Goal: Transaction & Acquisition: Subscribe to service/newsletter

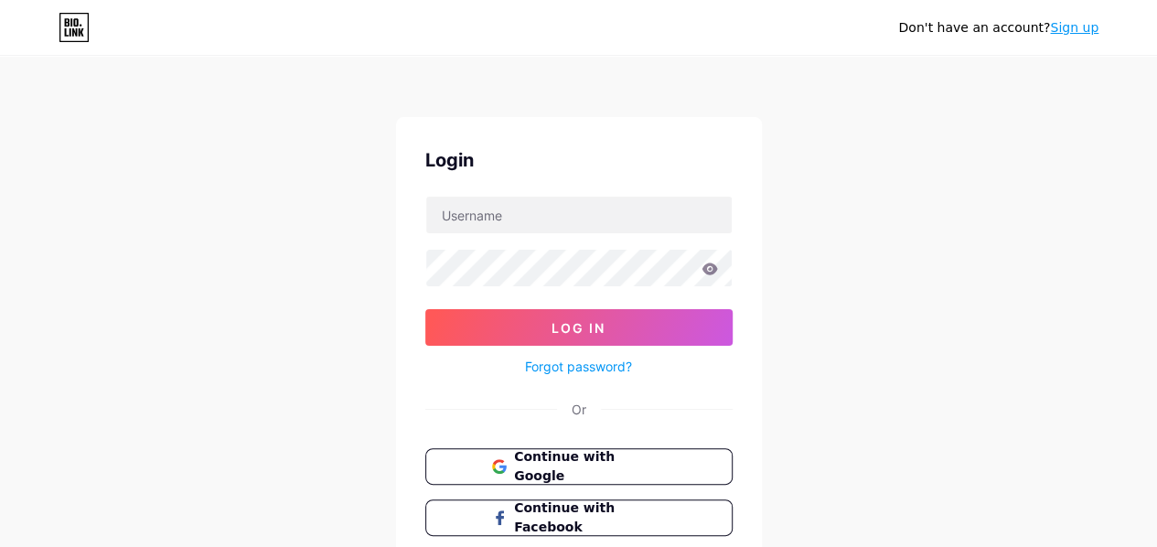
click at [1069, 31] on link "Sign up" at bounding box center [1074, 27] width 48 height 15
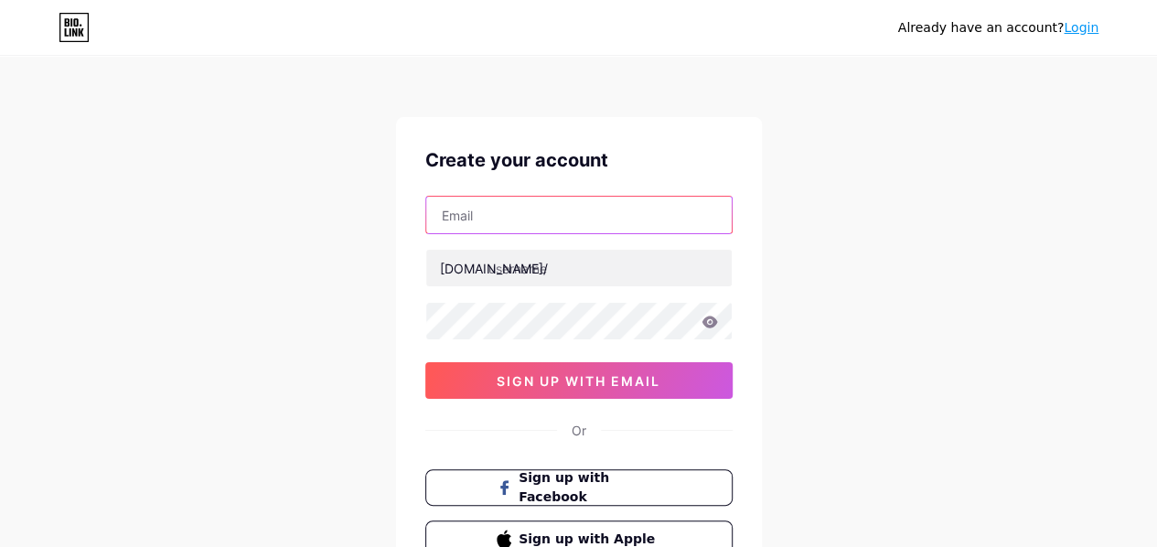
click at [562, 216] on input "text" at bounding box center [579, 215] width 306 height 37
type input "[EMAIL_ADDRESS][DOMAIN_NAME]"
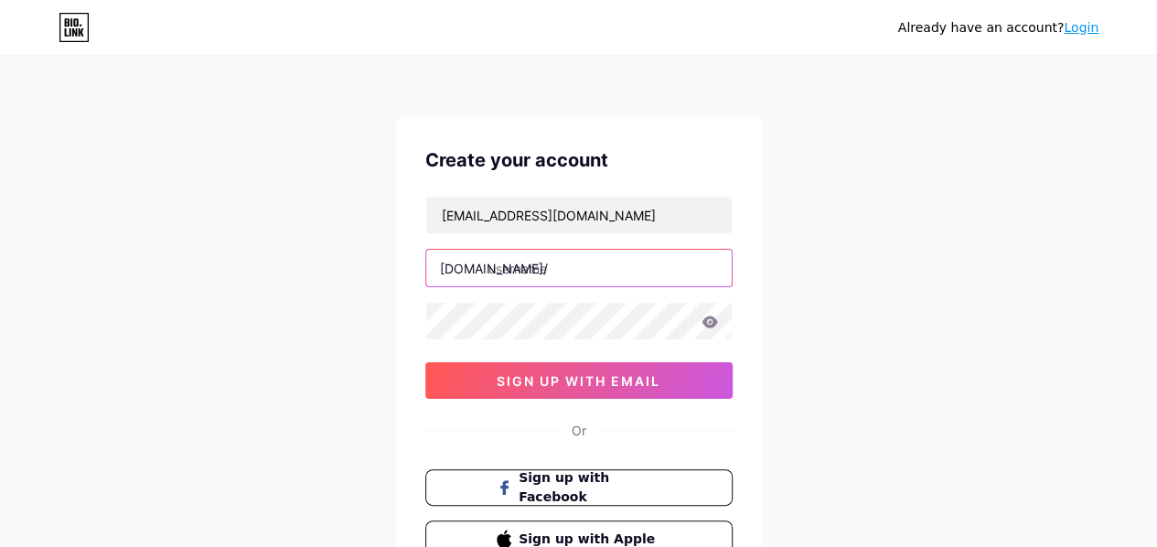
click at [594, 262] on input "text" at bounding box center [579, 268] width 306 height 37
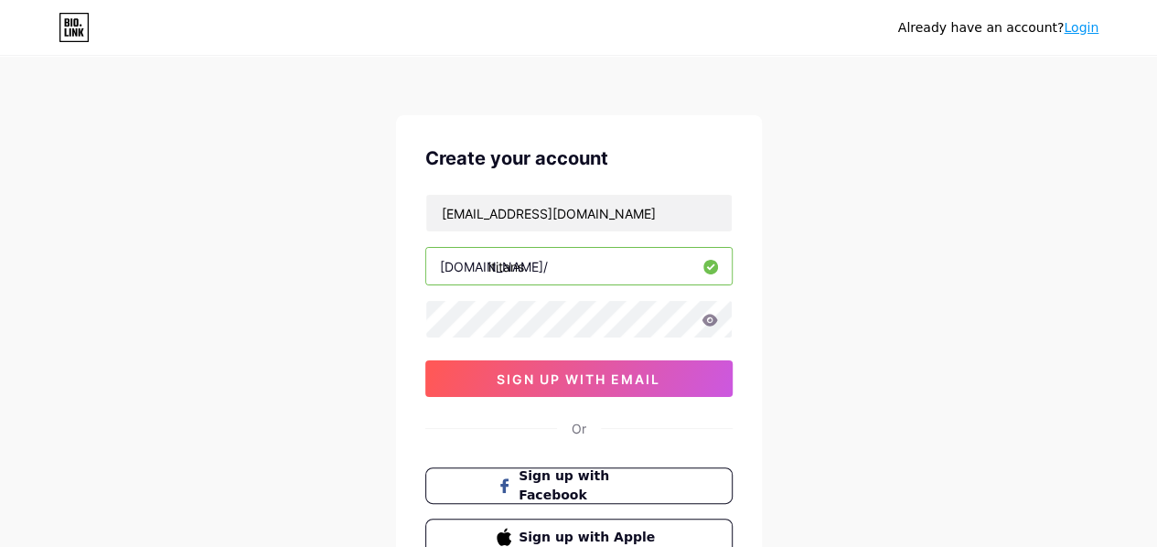
type input "ititans"
click at [554, 300] on div at bounding box center [578, 319] width 307 height 38
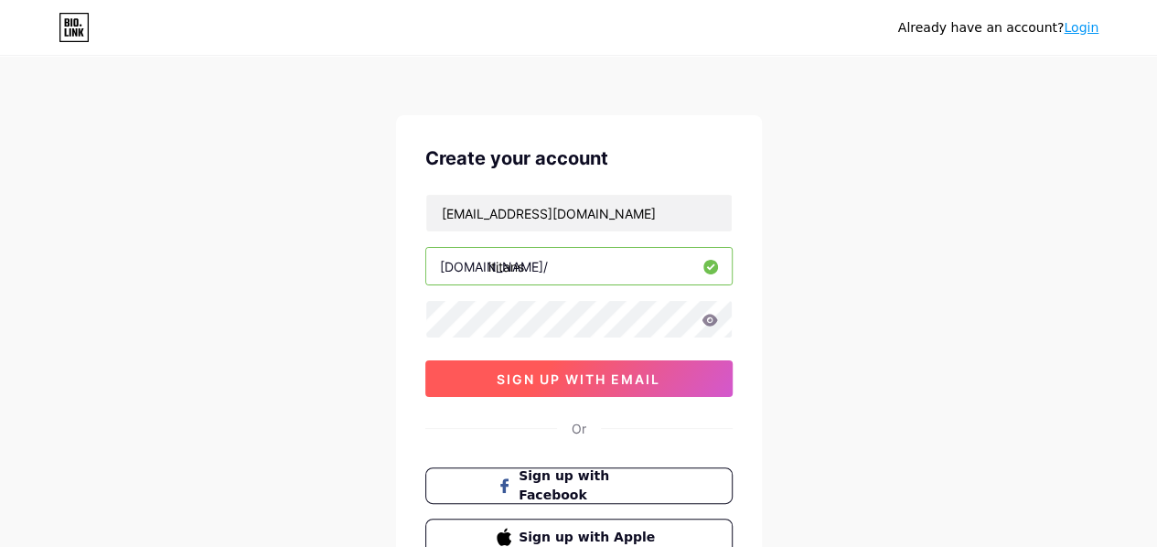
click at [618, 368] on button "sign up with email" at bounding box center [578, 378] width 307 height 37
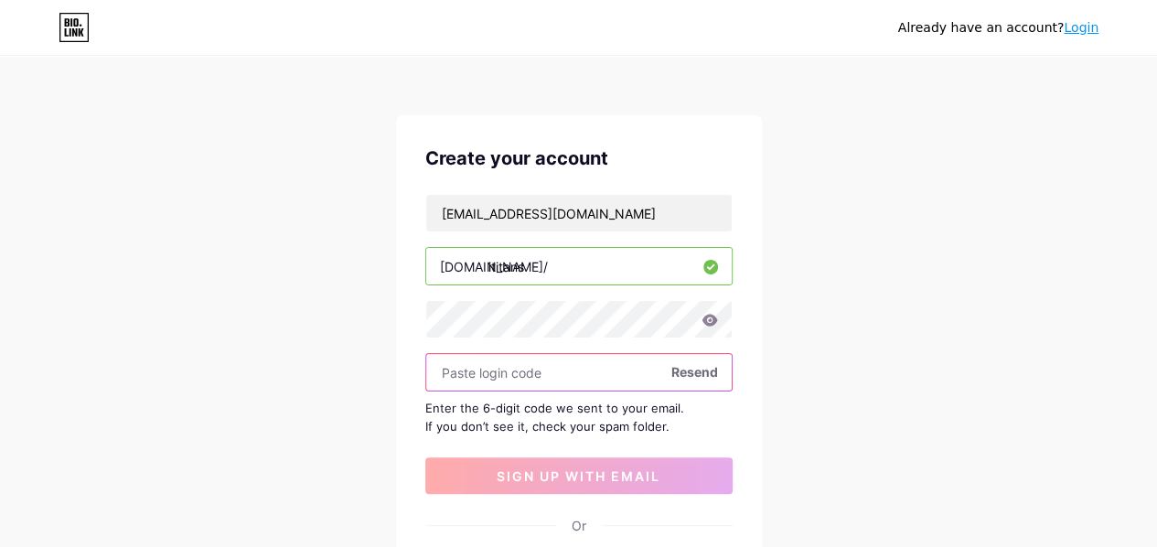
paste input "550924"
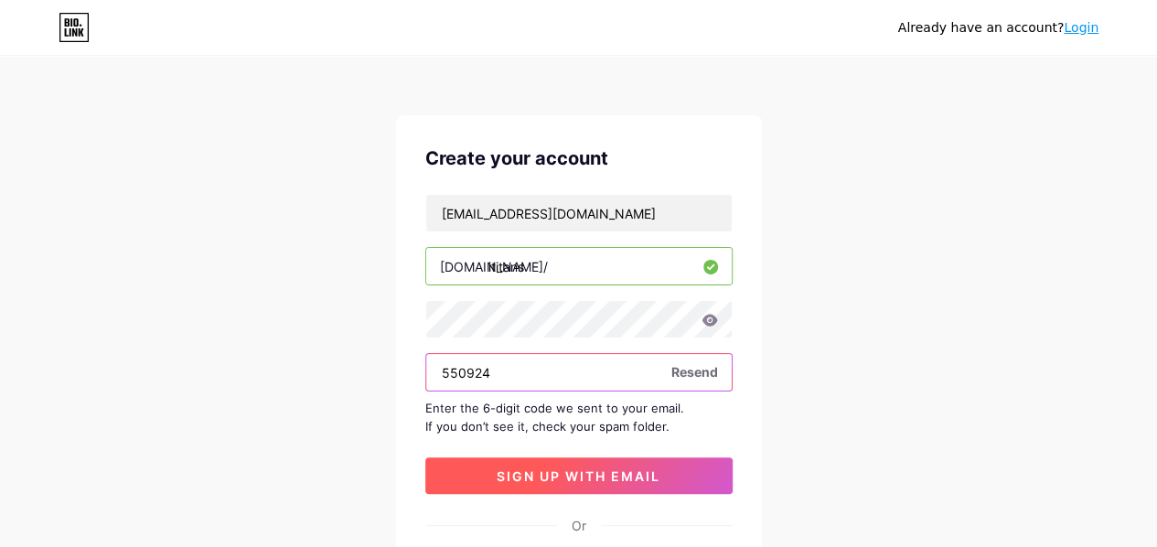
type input "550924"
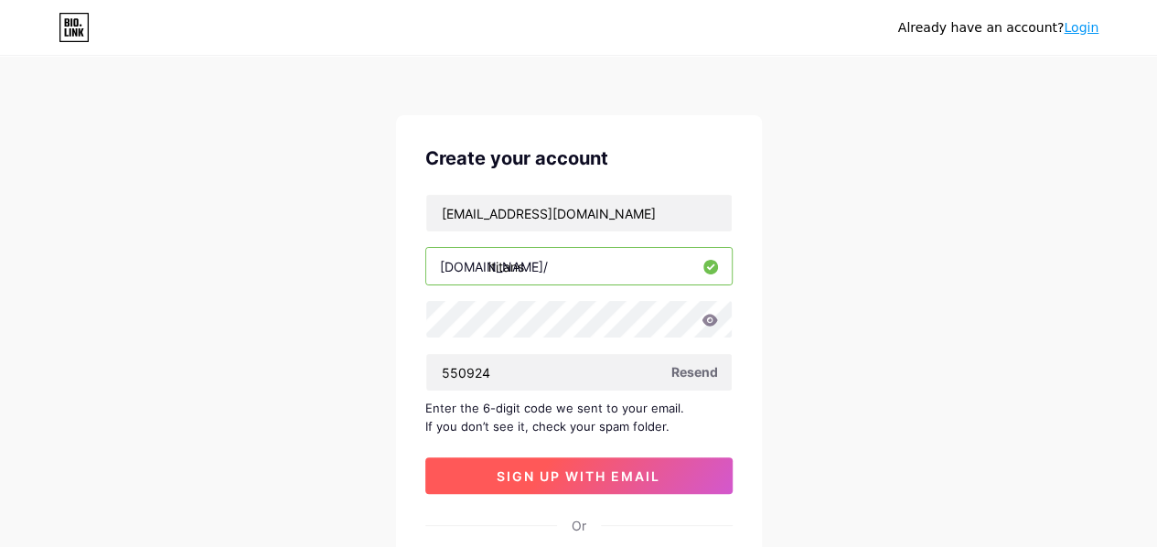
click at [545, 462] on button "sign up with email" at bounding box center [578, 475] width 307 height 37
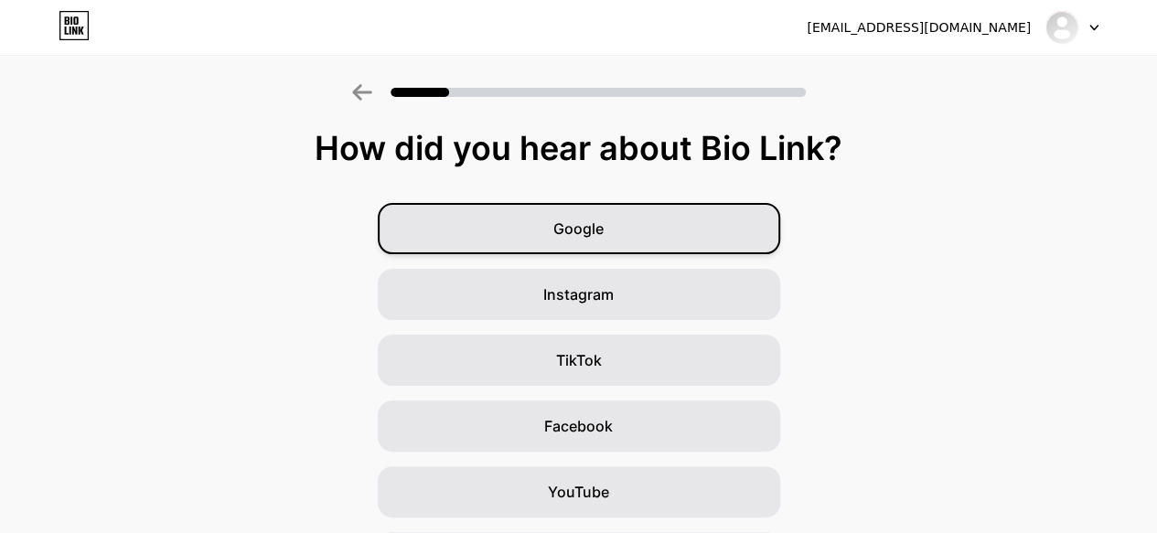
click at [704, 235] on div "Google" at bounding box center [579, 228] width 403 height 51
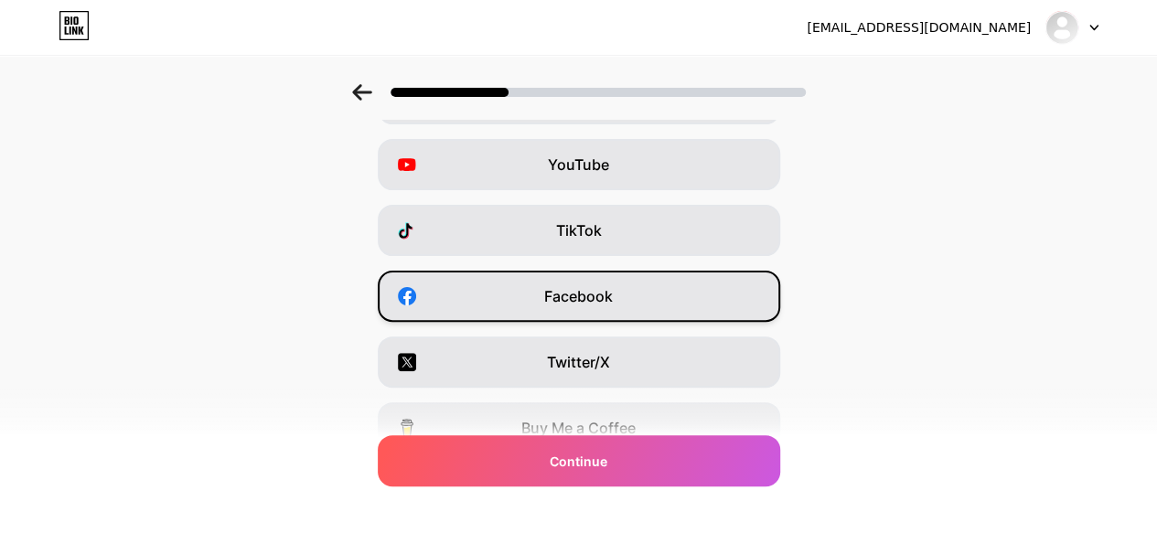
scroll to position [347, 0]
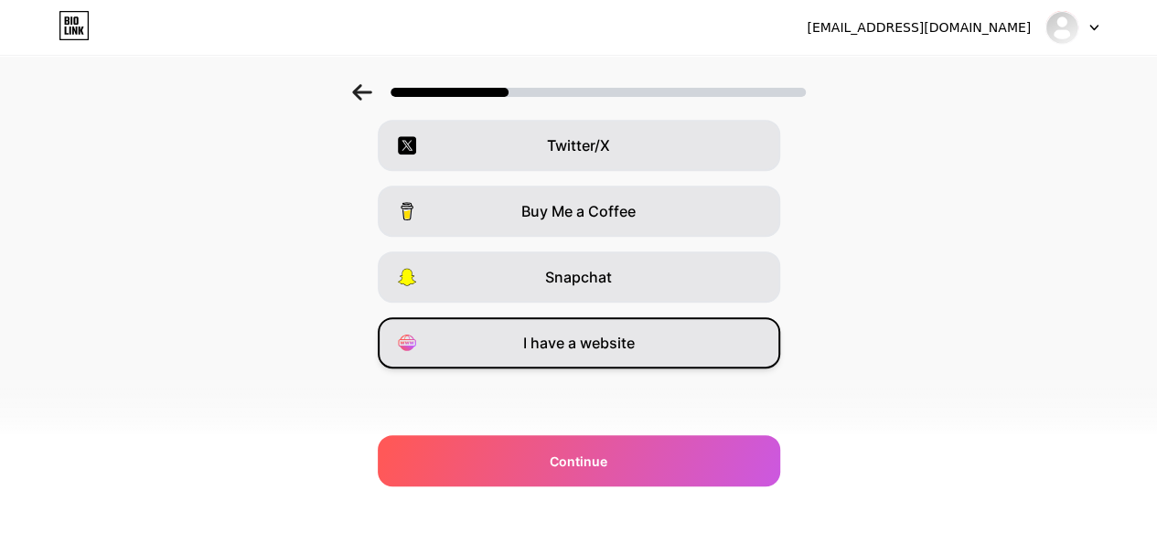
click at [688, 347] on div "I have a website" at bounding box center [579, 342] width 403 height 51
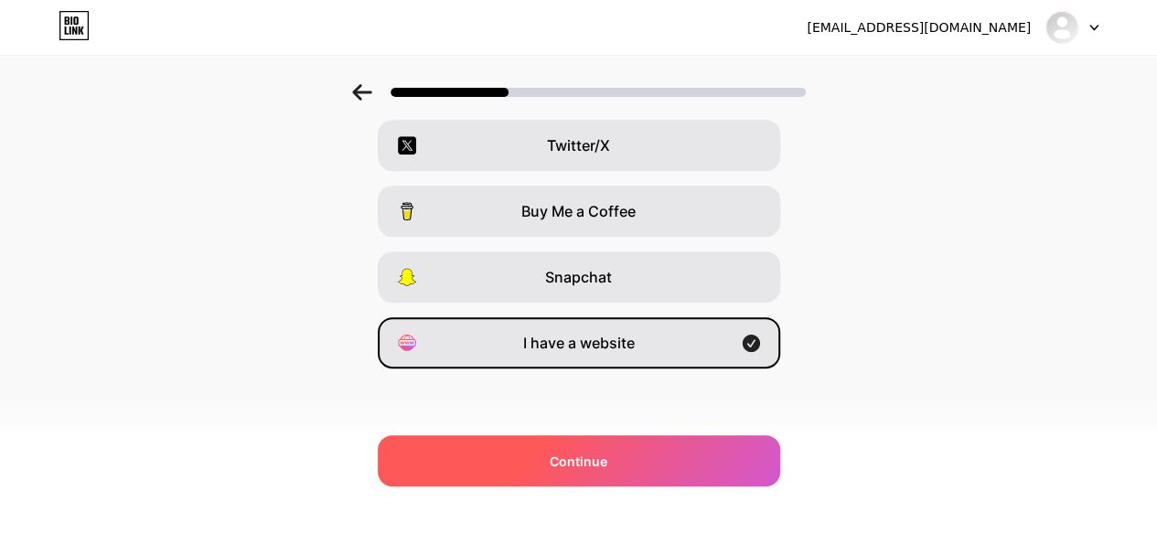
click at [655, 448] on div "Continue" at bounding box center [579, 460] width 403 height 51
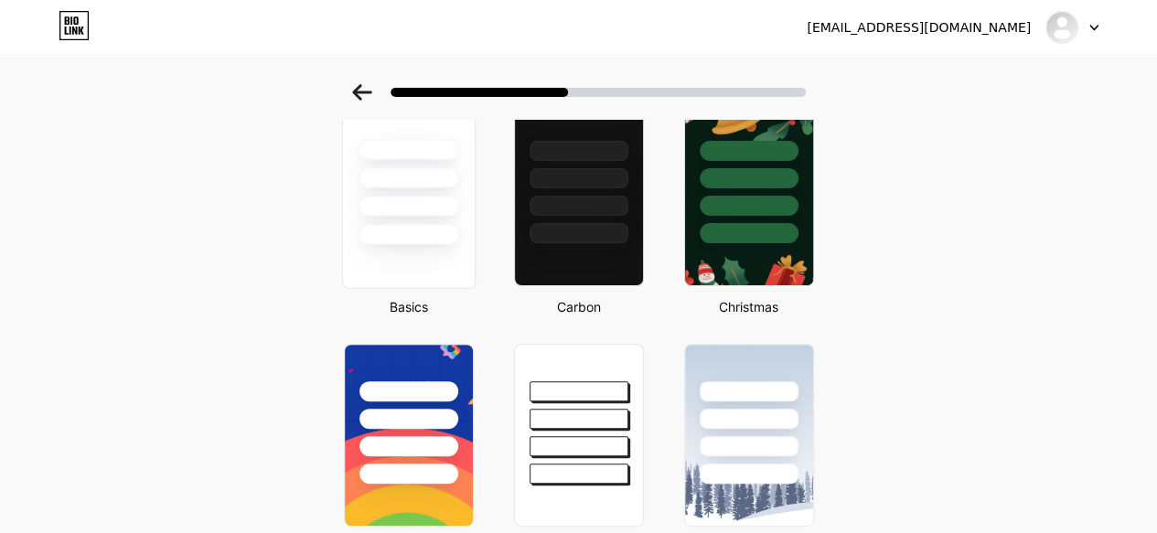
scroll to position [0, 0]
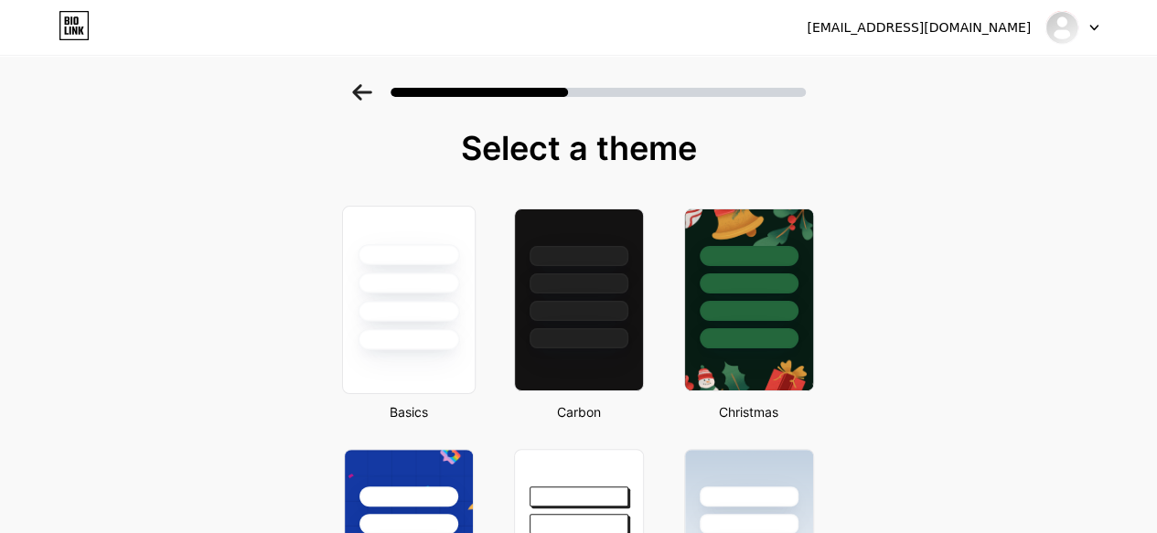
click at [438, 326] on div at bounding box center [408, 279] width 132 height 144
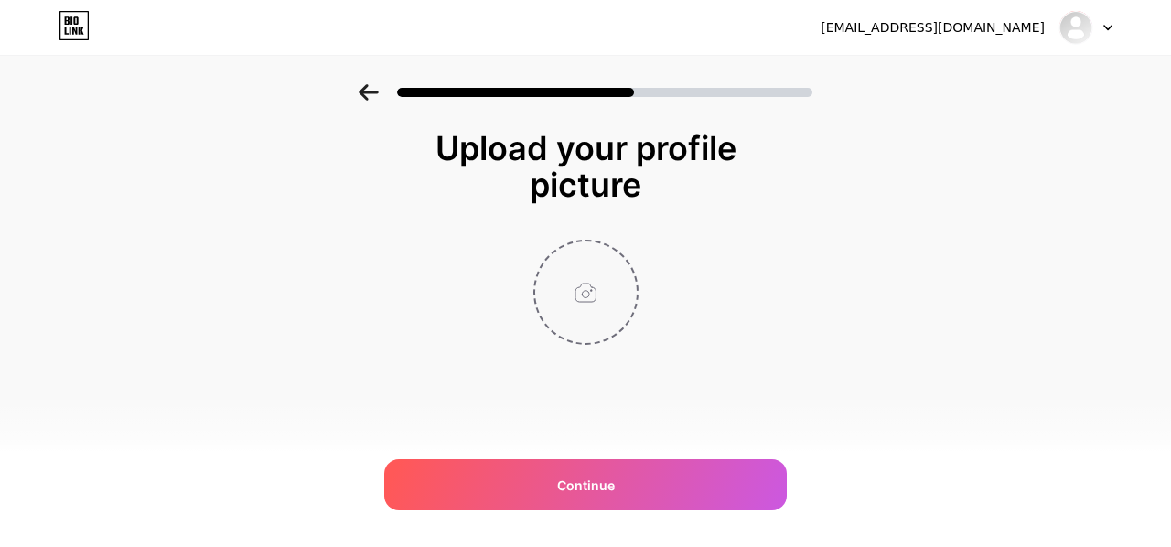
click at [587, 278] on input "file" at bounding box center [586, 293] width 102 height 102
type input "C:\fakepath\latest logo.jpg"
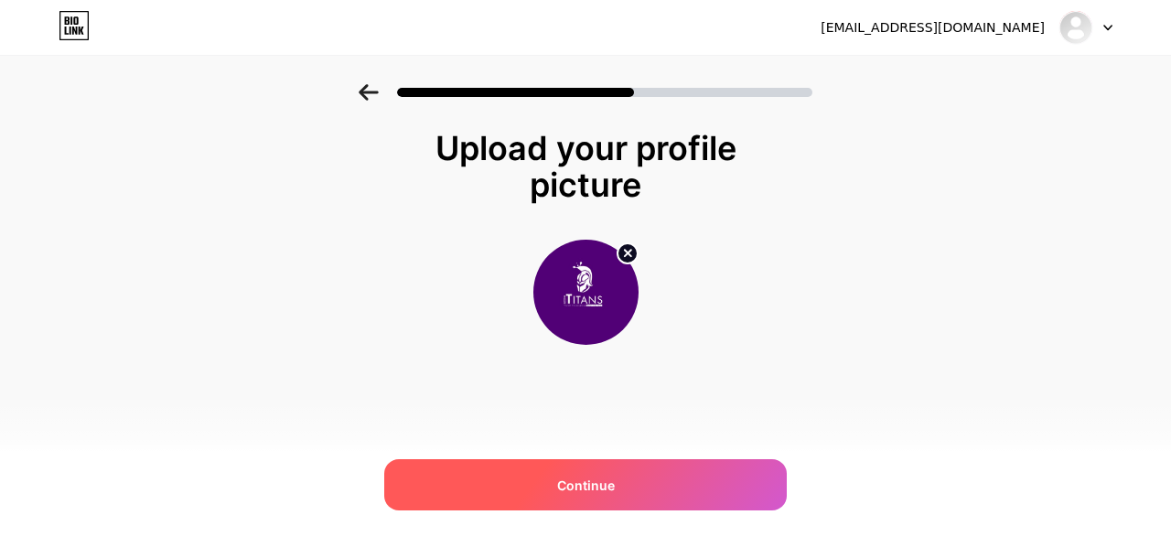
click at [741, 489] on div "Continue" at bounding box center [585, 484] width 403 height 51
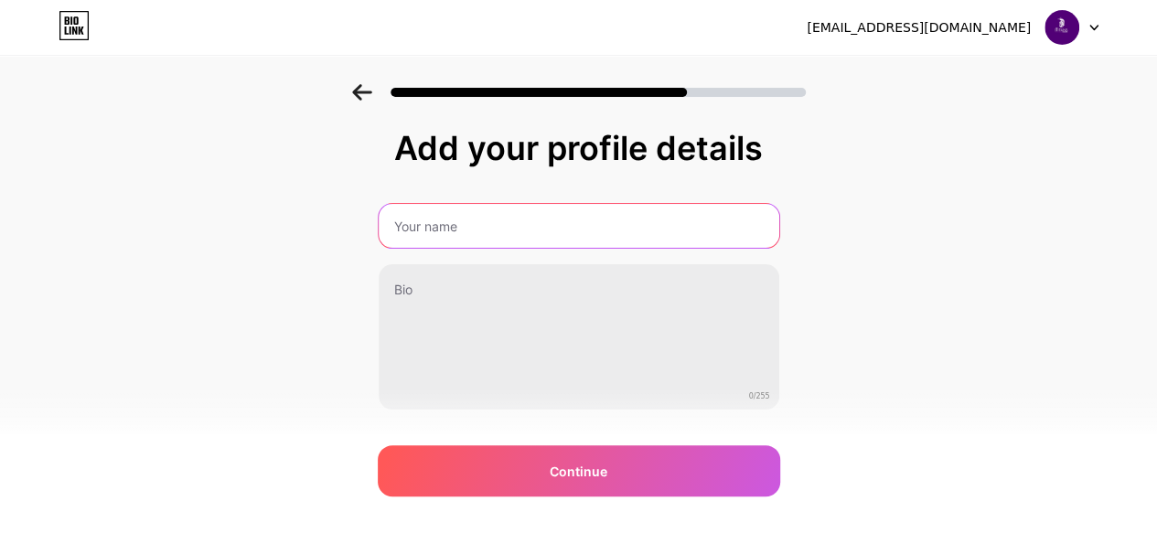
click at [644, 225] on input "text" at bounding box center [579, 226] width 401 height 44
type input "iTitans"
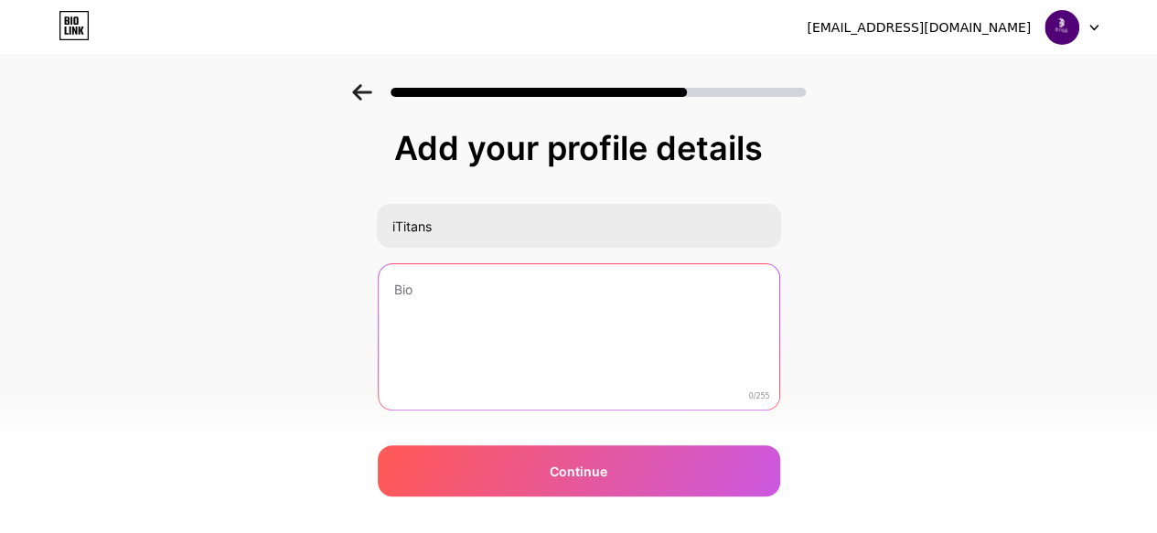
click at [575, 298] on textarea at bounding box center [579, 337] width 401 height 147
paste textarea ""iTitans is your trusted tech partner, delivering customized digital solutions …"
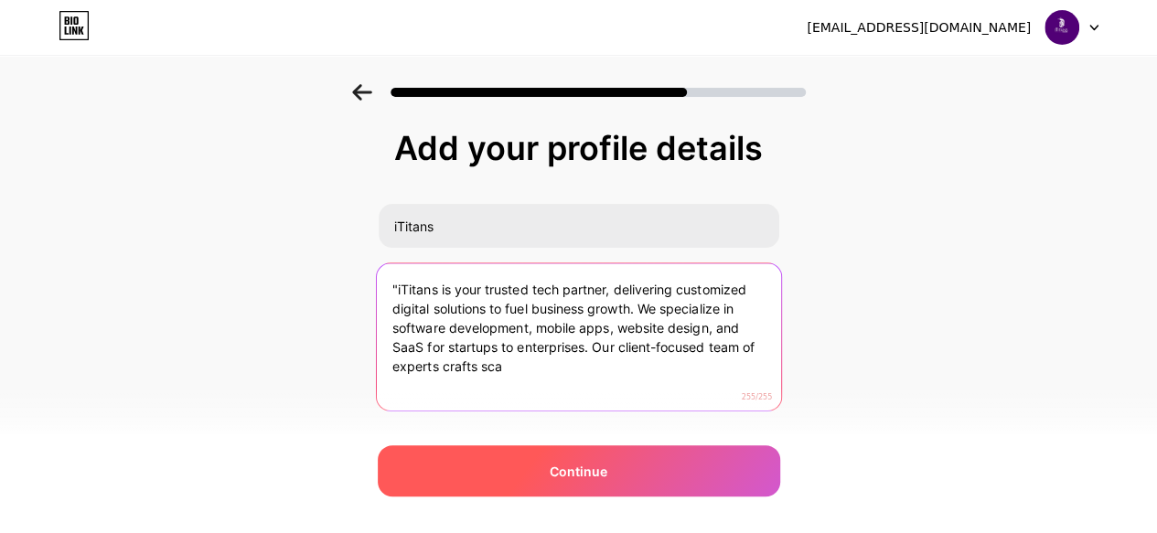
type textarea ""iTitans is your trusted tech partner, delivering customized digital solutions …"
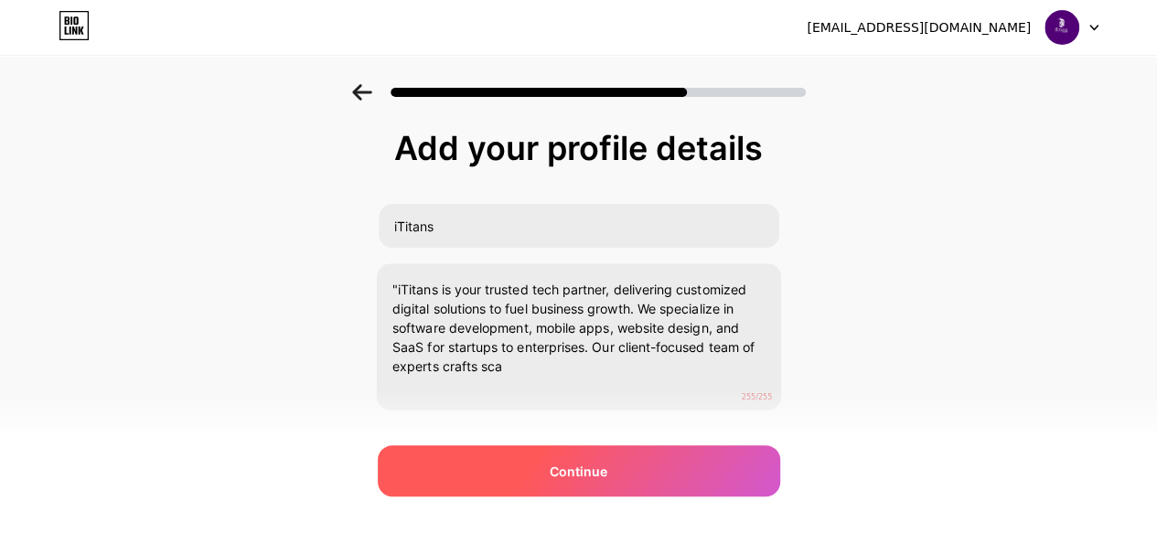
click at [503, 485] on div "Continue" at bounding box center [579, 471] width 403 height 51
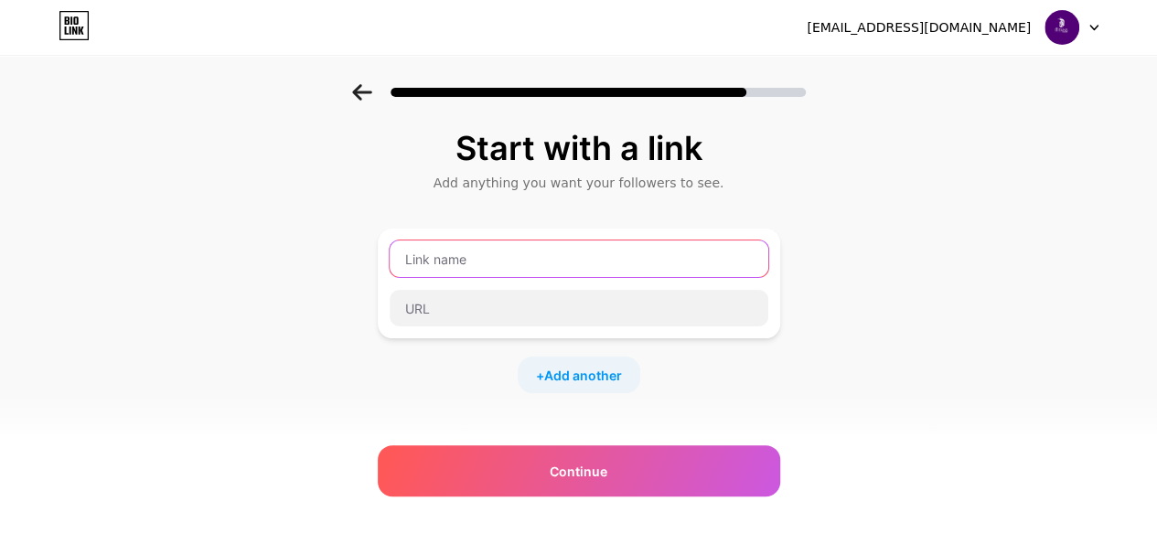
click at [613, 272] on input "text" at bounding box center [579, 259] width 379 height 37
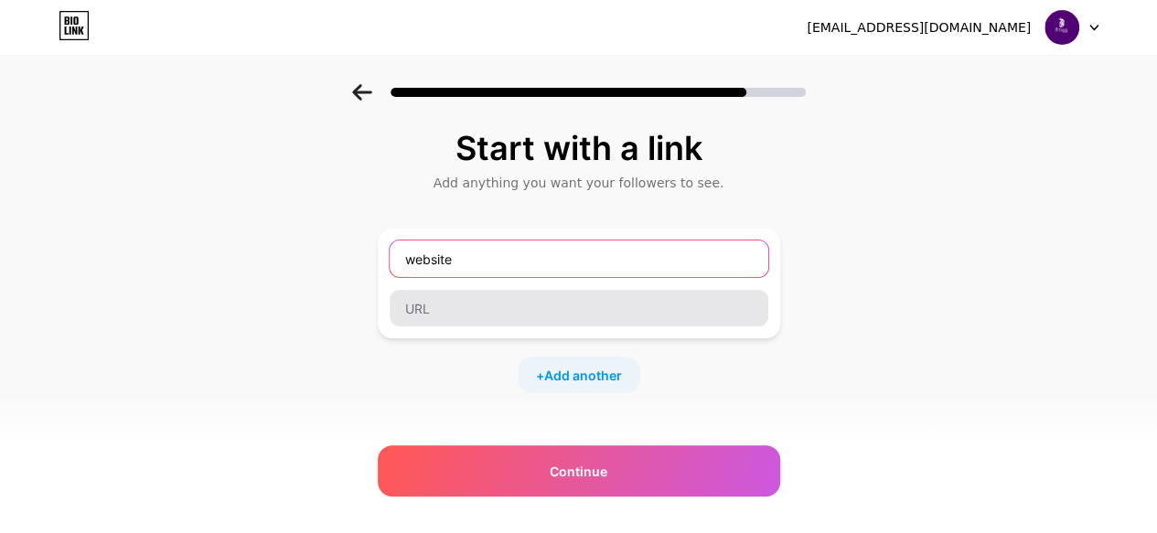
type input "website"
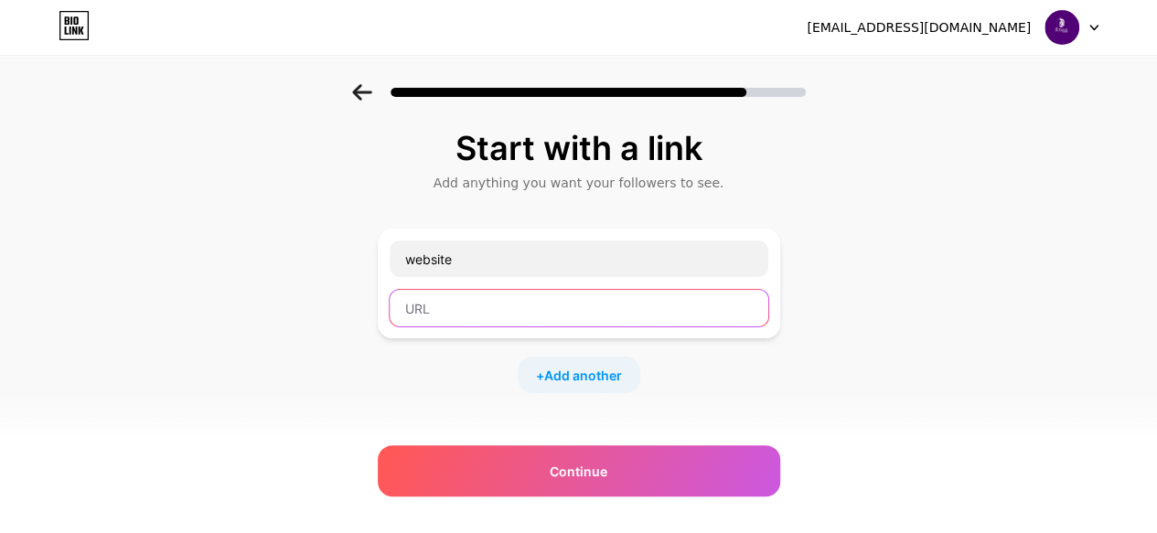
click at [550, 306] on input "text" at bounding box center [579, 308] width 379 height 37
paste input "[URL][DOMAIN_NAME]"
type input "[URL][DOMAIN_NAME]"
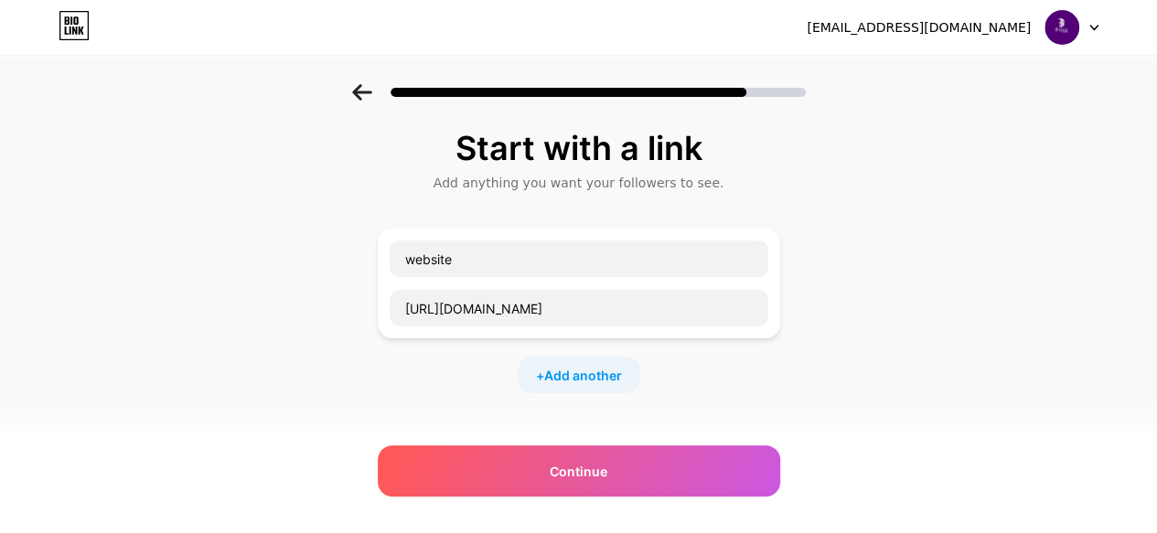
click at [574, 366] on span "Add another" at bounding box center [583, 375] width 78 height 19
click at [548, 387] on input "text" at bounding box center [579, 387] width 379 height 37
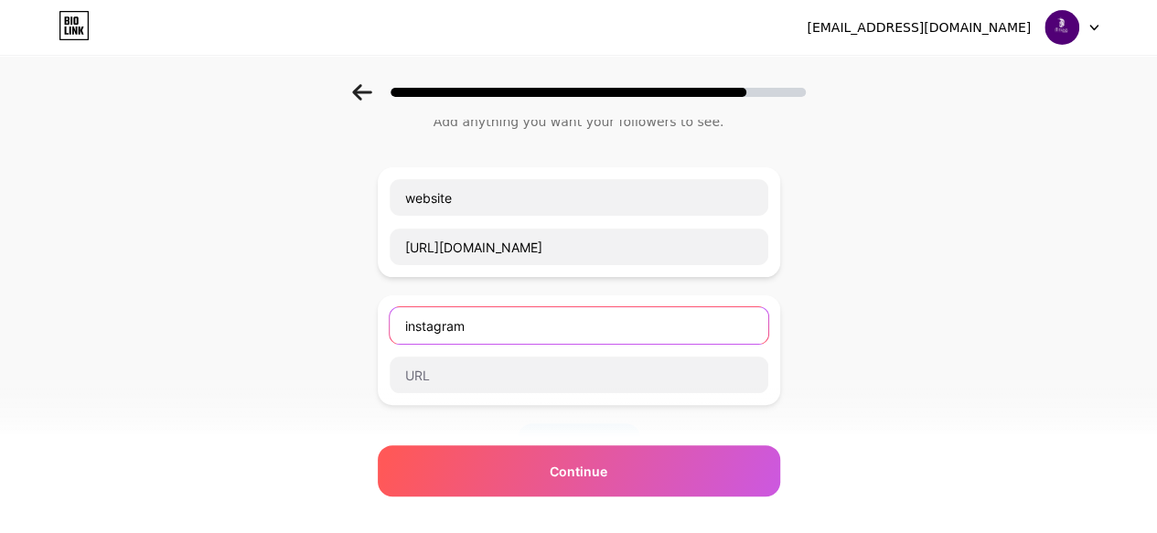
scroll to position [62, 0]
type input "instagram"
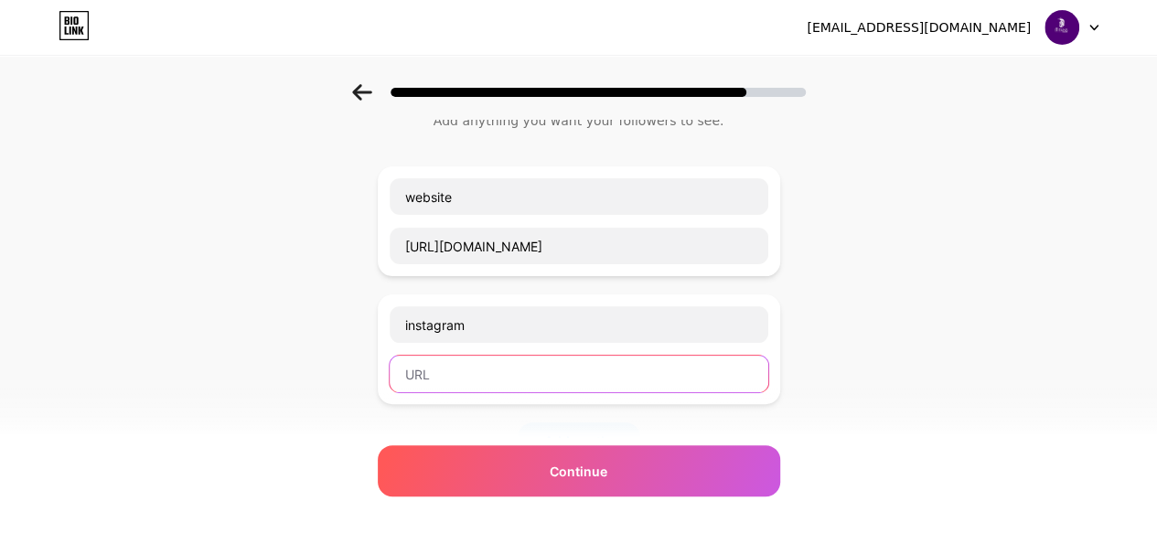
click at [532, 356] on input "text" at bounding box center [579, 374] width 379 height 37
paste input "[URL][DOMAIN_NAME]"
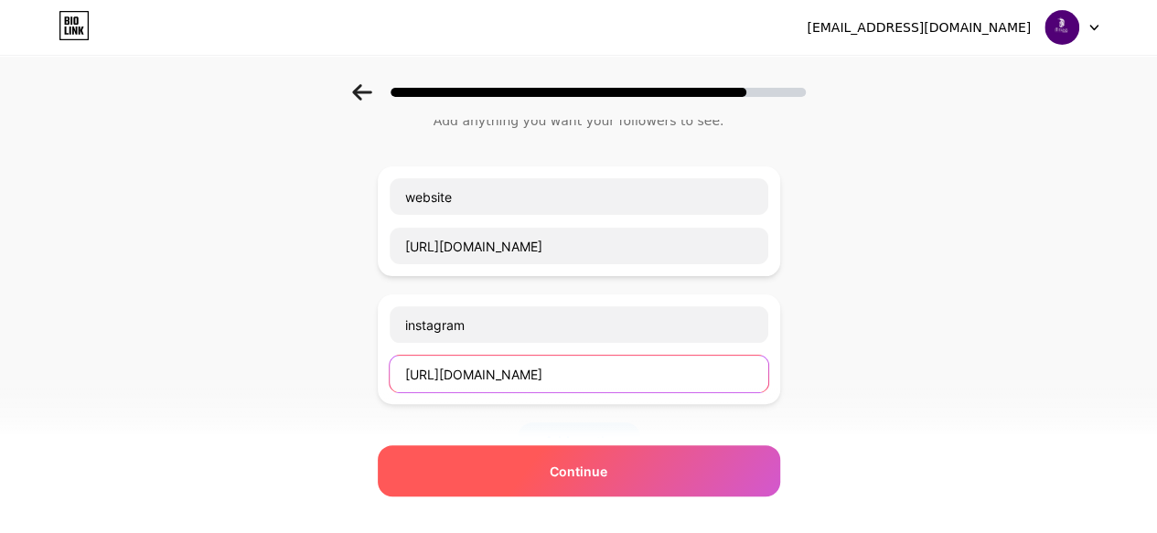
type input "[URL][DOMAIN_NAME]"
click at [556, 491] on div "Continue" at bounding box center [579, 471] width 403 height 51
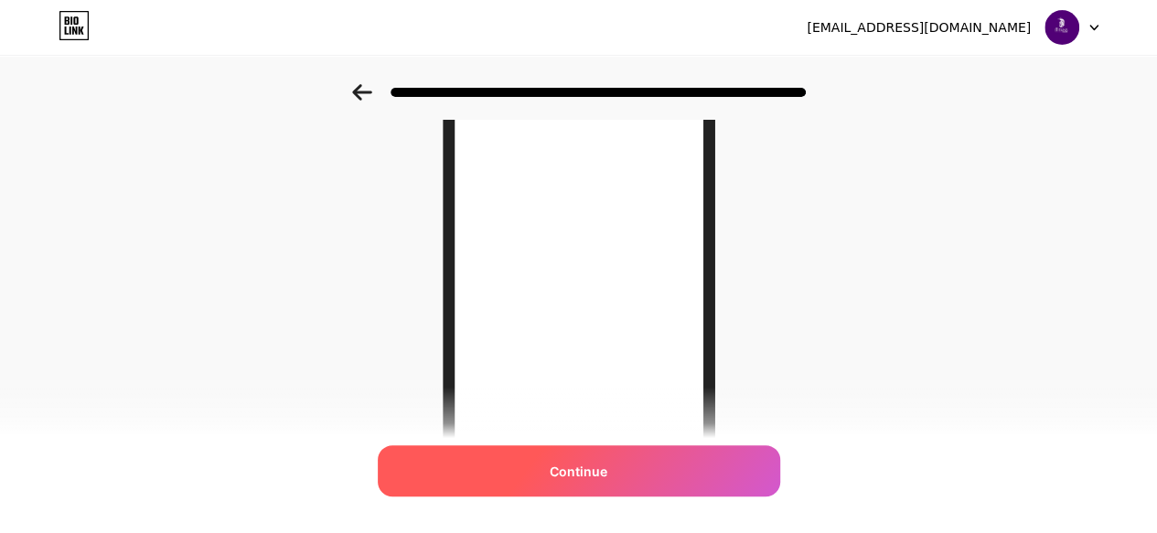
scroll to position [231, 0]
click at [549, 471] on div "Continue" at bounding box center [579, 471] width 403 height 51
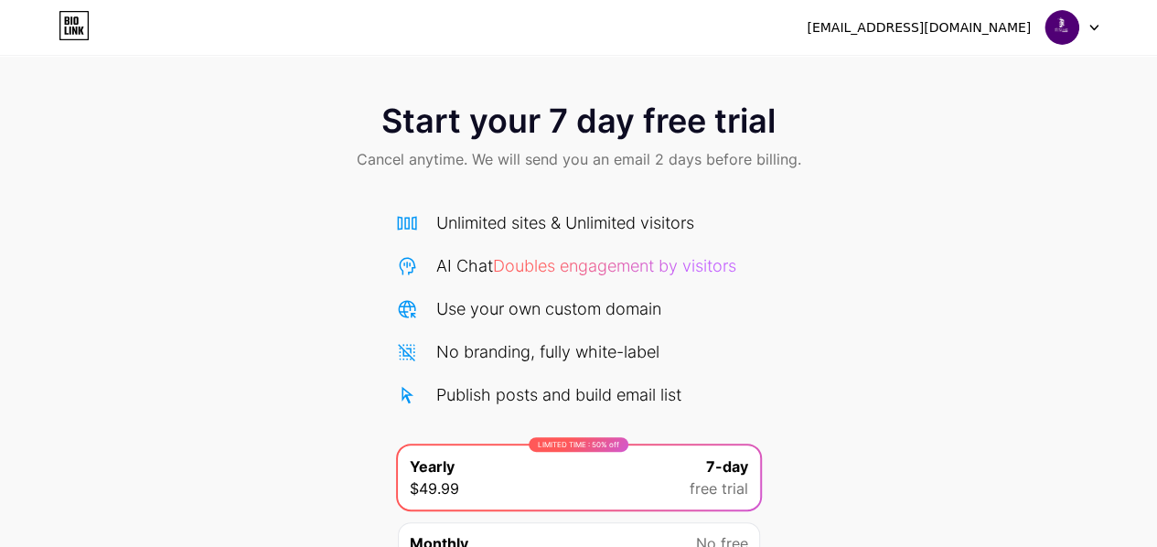
click at [1081, 43] on div at bounding box center [1072, 27] width 53 height 33
click at [1007, 25] on div "[EMAIL_ADDRESS][DOMAIN_NAME]" at bounding box center [919, 27] width 224 height 19
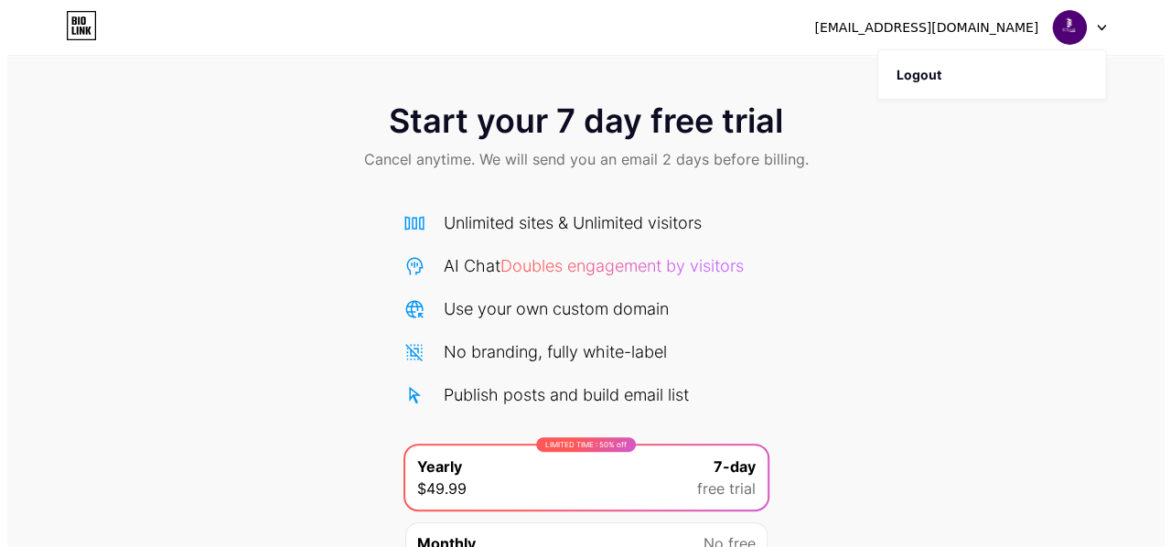
scroll to position [188, 0]
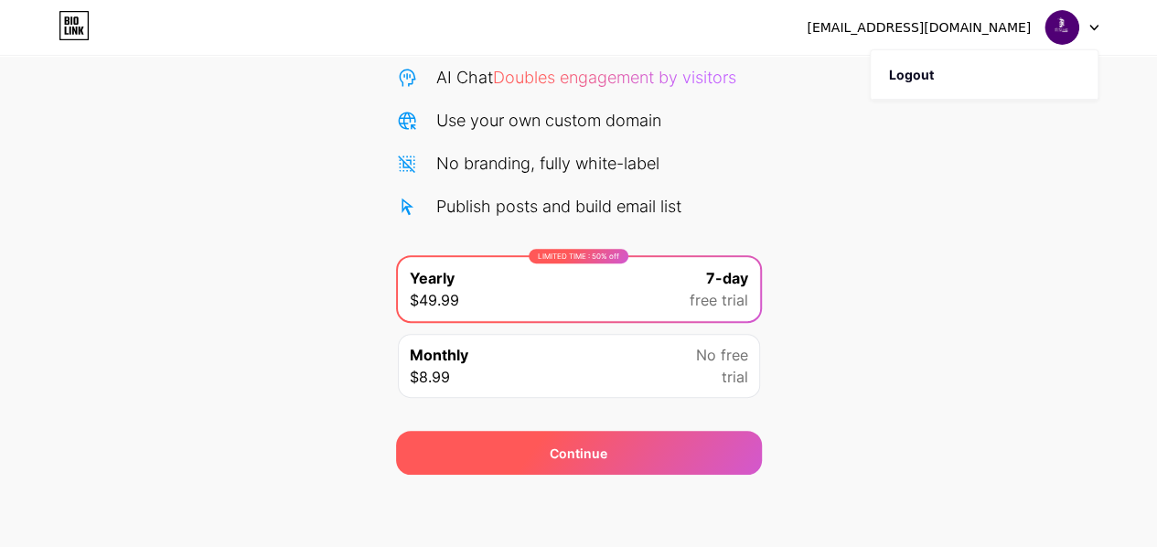
click at [714, 453] on div "Continue" at bounding box center [579, 453] width 366 height 44
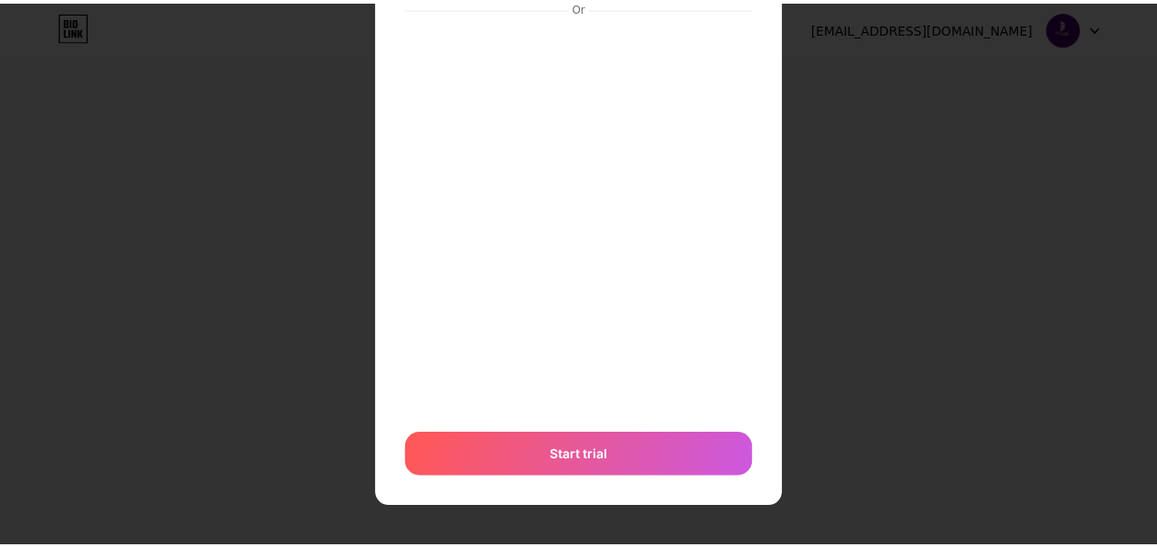
scroll to position [0, 0]
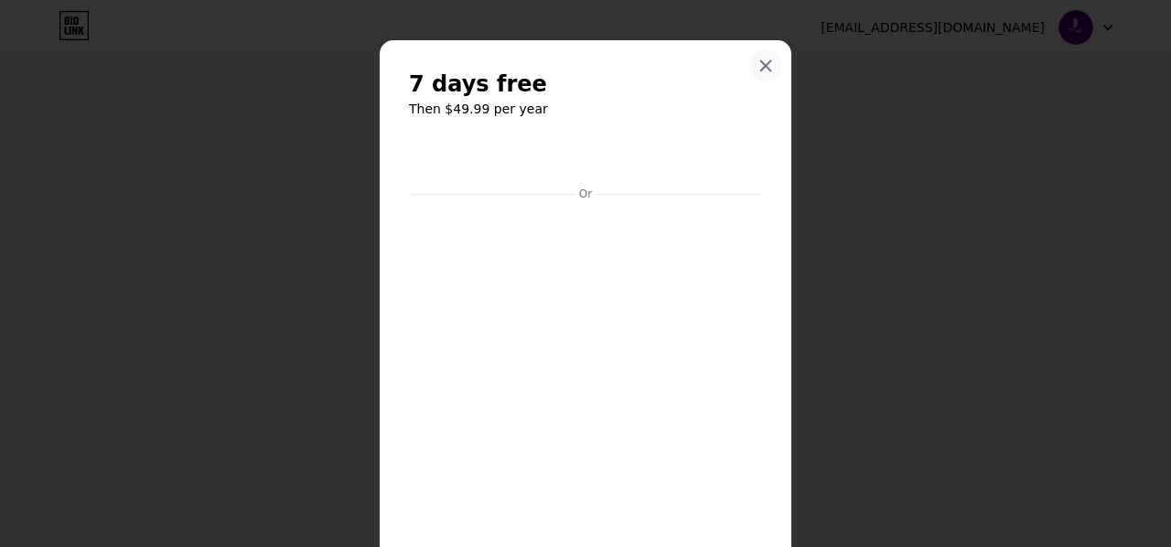
click at [758, 70] on icon at bounding box center [765, 66] width 15 height 15
